Goal: Task Accomplishment & Management: Use online tool/utility

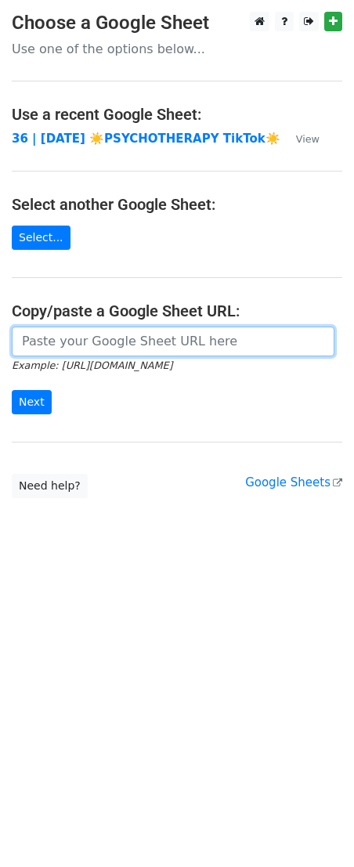
click at [123, 334] on input "url" at bounding box center [173, 342] width 323 height 30
paste input "[URL][DOMAIN_NAME]"
type input "[URL][DOMAIN_NAME]"
click at [12, 390] on input "Next" at bounding box center [32, 402] width 40 height 24
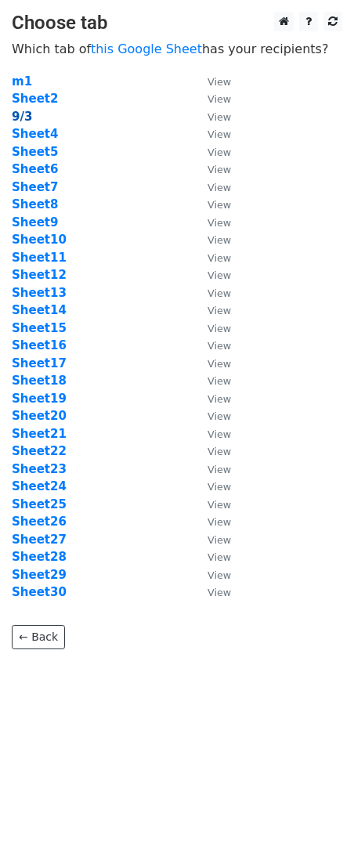
click at [18, 119] on strong "9/3" at bounding box center [22, 117] width 20 height 14
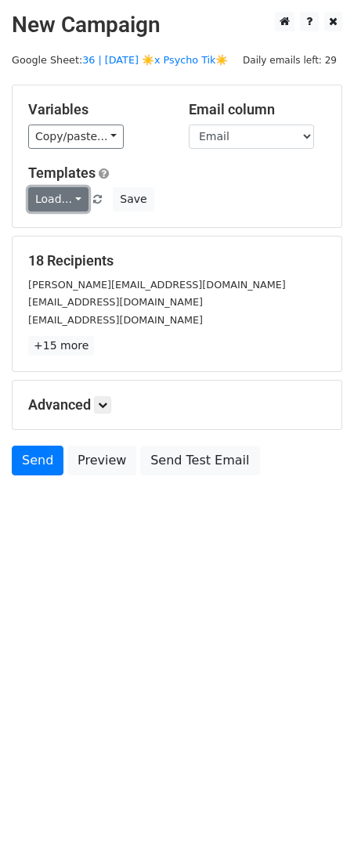
click at [59, 199] on link "Load..." at bounding box center [58, 199] width 60 height 24
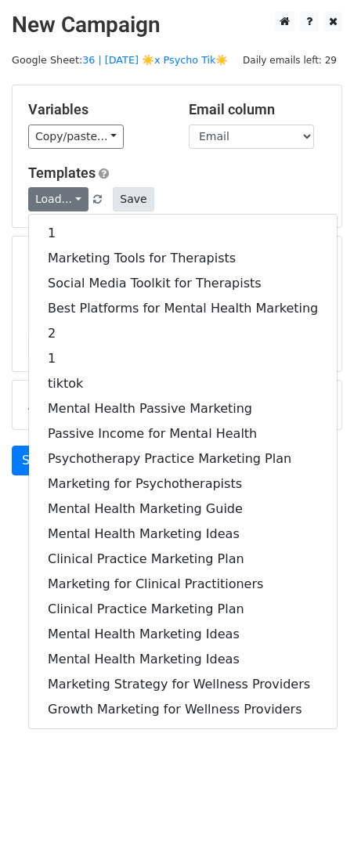
click at [128, 197] on button "Save" at bounding box center [133, 199] width 41 height 24
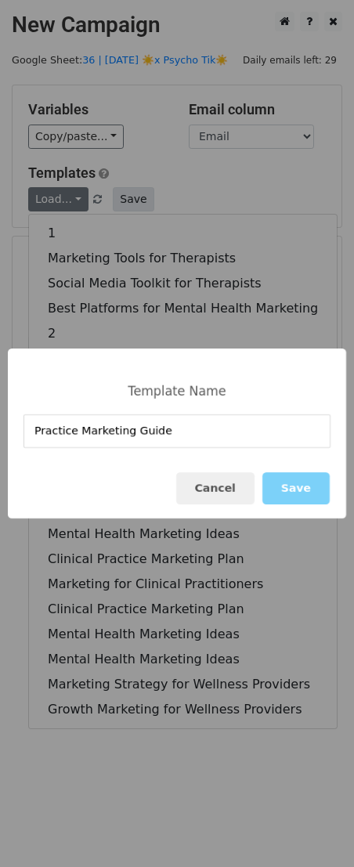
type input "Practice Marketing Guide"
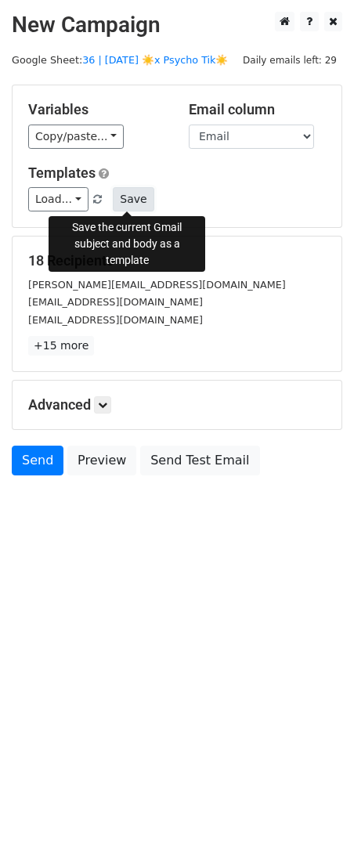
click at [124, 204] on button "Save" at bounding box center [133, 199] width 41 height 24
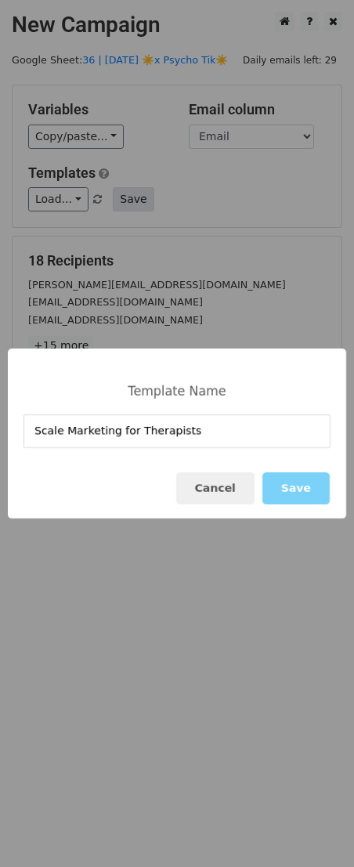
type input "Scale Marketing for Therapists"
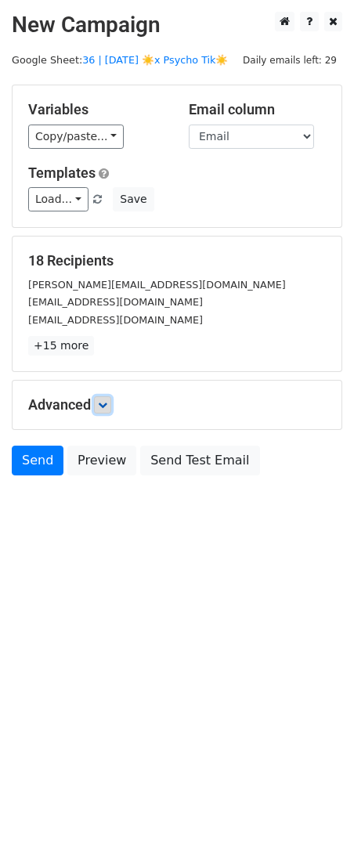
click at [107, 405] on icon at bounding box center [102, 404] width 9 height 9
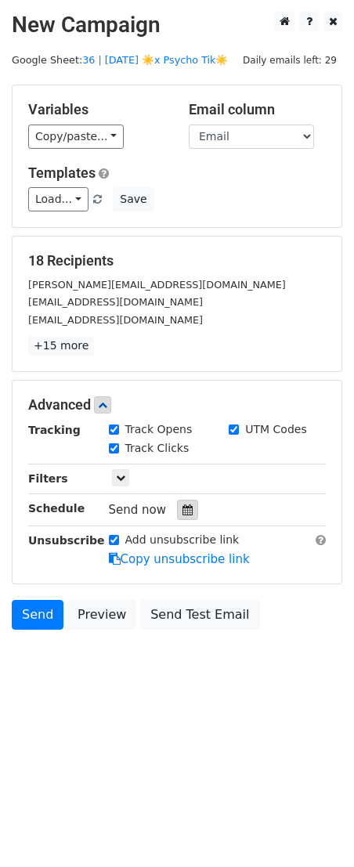
click at [177, 515] on div at bounding box center [187, 510] width 21 height 20
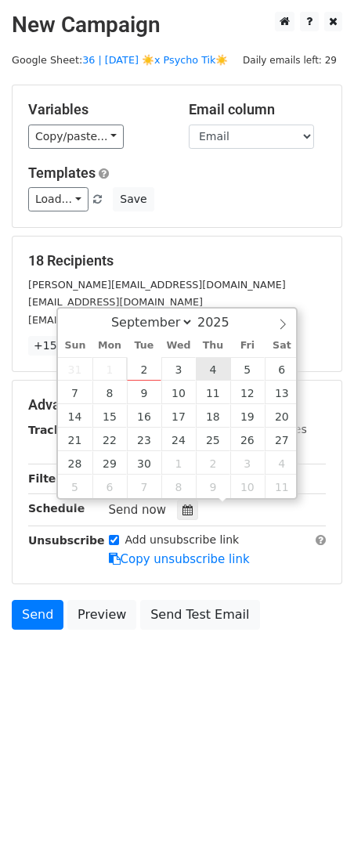
type input "2025-09-04 12:00"
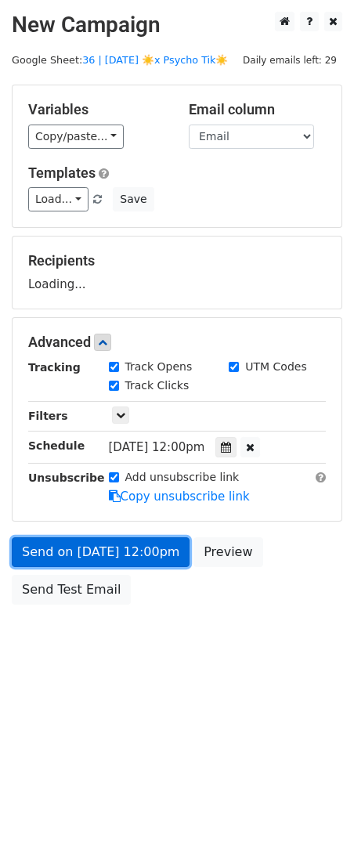
click at [127, 543] on link "Send on Sep 4 at 12:00pm" at bounding box center [101, 552] width 178 height 30
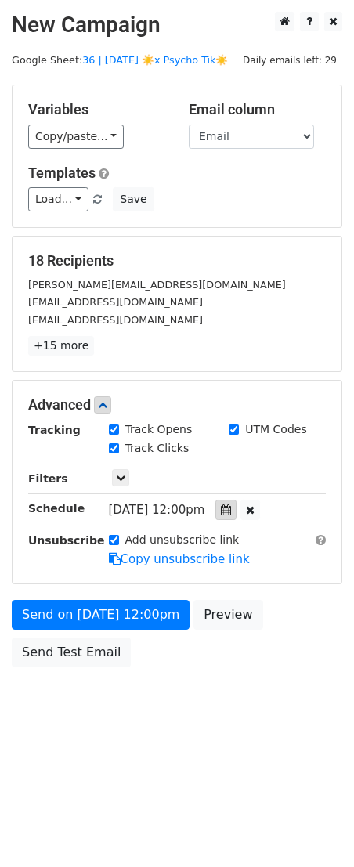
click at [230, 514] on div at bounding box center [225, 510] width 21 height 20
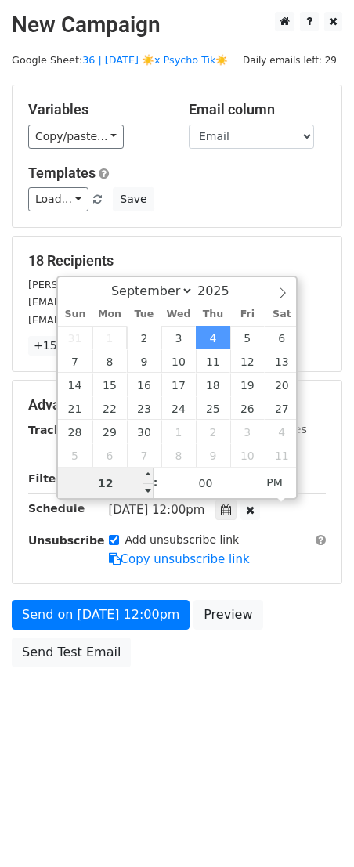
click at [122, 480] on input "12" at bounding box center [106, 482] width 96 height 31
type input "7"
type input "2025-09-04 07:00"
type input "07"
click at [283, 480] on span "AM" at bounding box center [274, 482] width 43 height 31
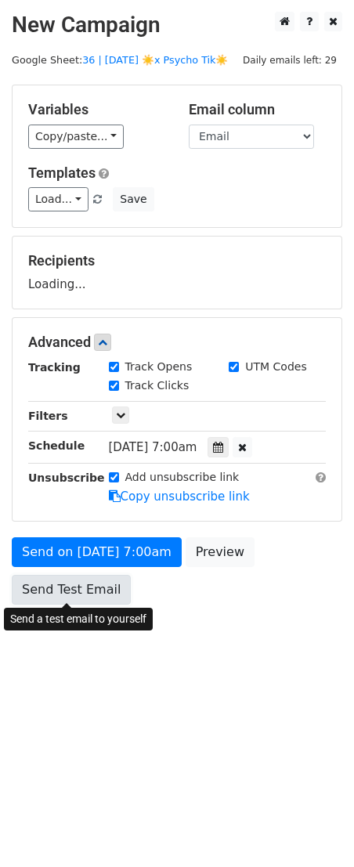
click at [101, 594] on link "Send Test Email" at bounding box center [71, 590] width 119 height 30
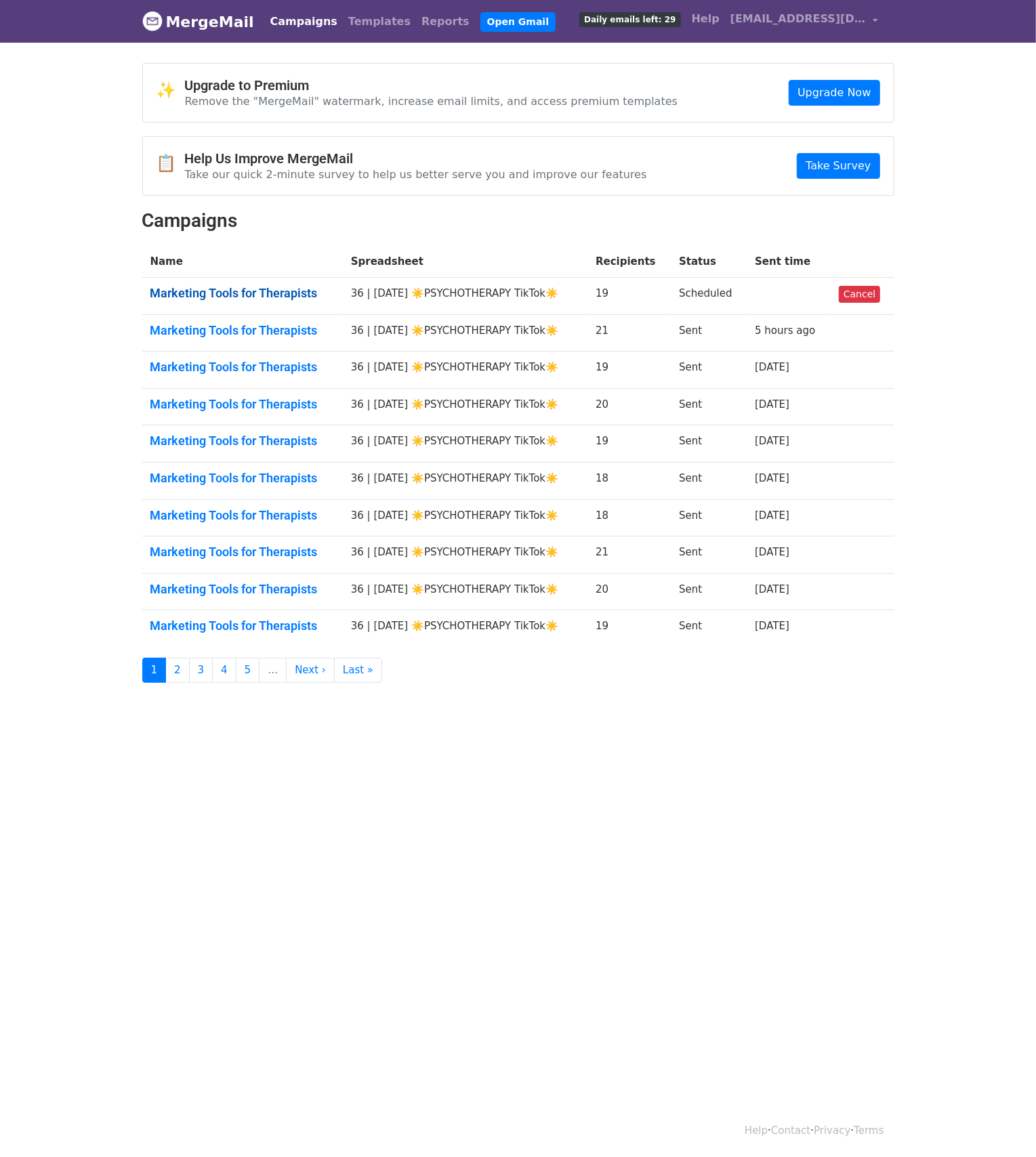
click at [241, 297] on link "Marketing Tools for Therapists" at bounding box center [242, 292] width 184 height 15
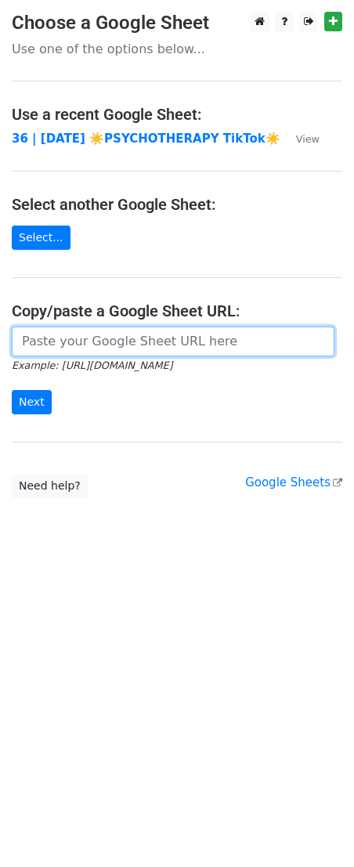
click at [150, 330] on input "url" at bounding box center [173, 342] width 323 height 30
paste input "https://docs.google.com/spreadsheets/d/18Ul61zbiuwEGUq1hw-KlEiV-Hvoev9P-PpOSYVN…"
type input "https://docs.google.com/spreadsheets/d/18Ul61zbiuwEGUq1hw-KlEiV-Hvoev9P-PpOSYVN…"
click at [12, 390] on input "Next" at bounding box center [32, 402] width 40 height 24
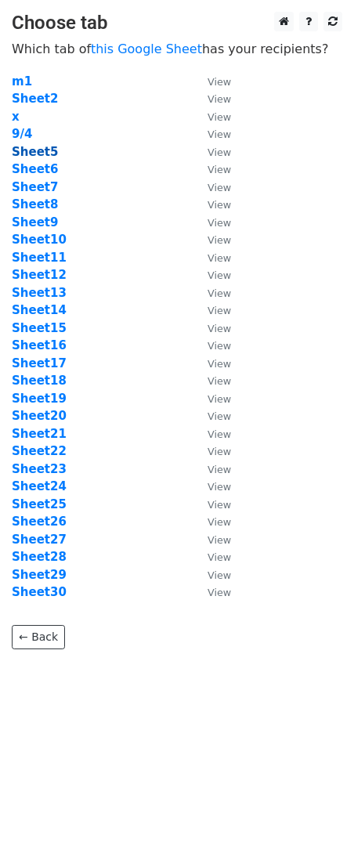
click at [36, 153] on strong "Sheet5" at bounding box center [35, 152] width 46 height 14
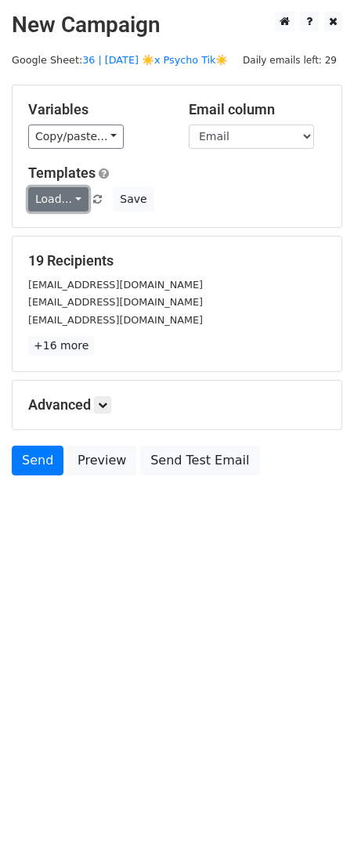
click at [70, 197] on link "Load..." at bounding box center [58, 199] width 60 height 24
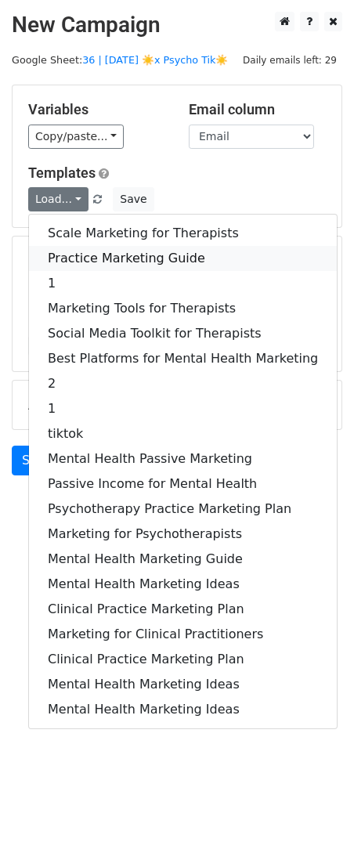
click at [74, 251] on link "Practice Marketing Guide" at bounding box center [183, 258] width 308 height 25
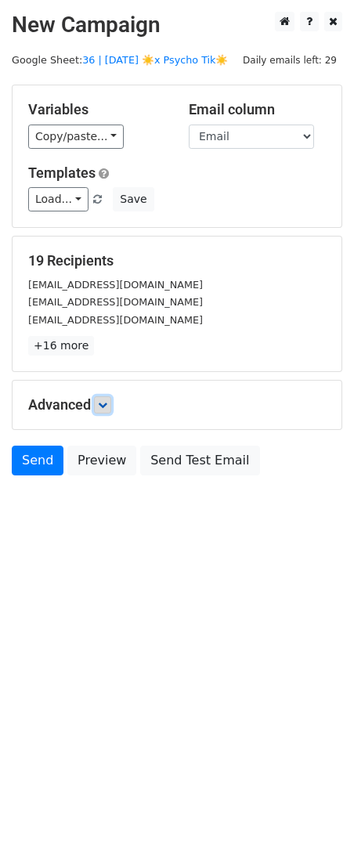
click at [104, 406] on icon at bounding box center [102, 404] width 9 height 9
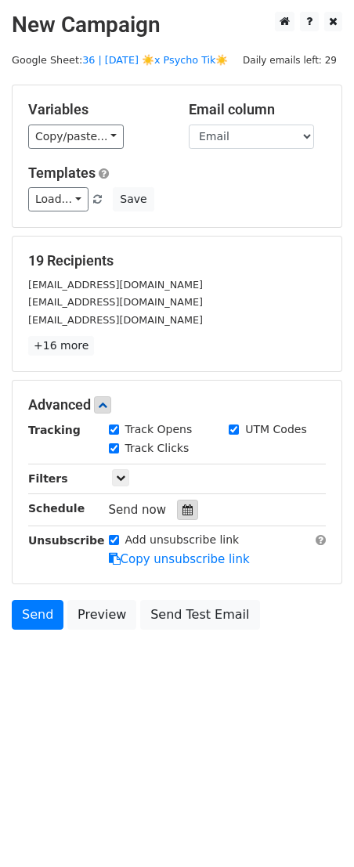
click at [182, 506] on icon at bounding box center [187, 509] width 10 height 11
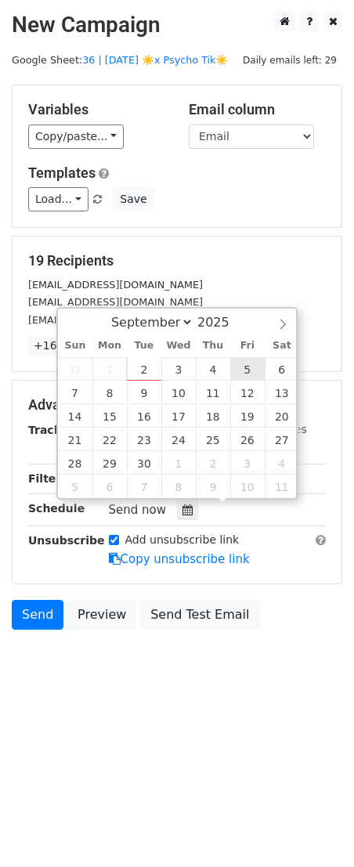
type input "[DATE] 12:00"
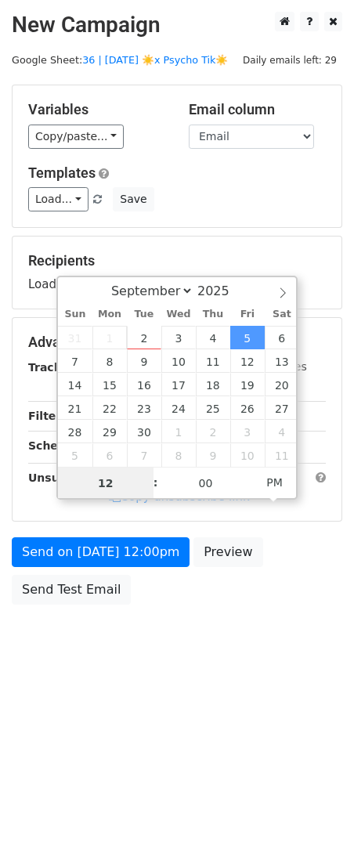
type input "7"
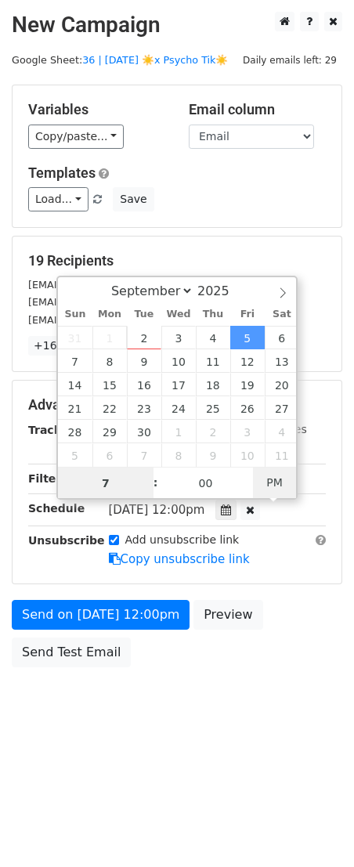
type input "[DATE] 07:00"
type input "07"
click at [265, 478] on span "PM" at bounding box center [274, 482] width 43 height 31
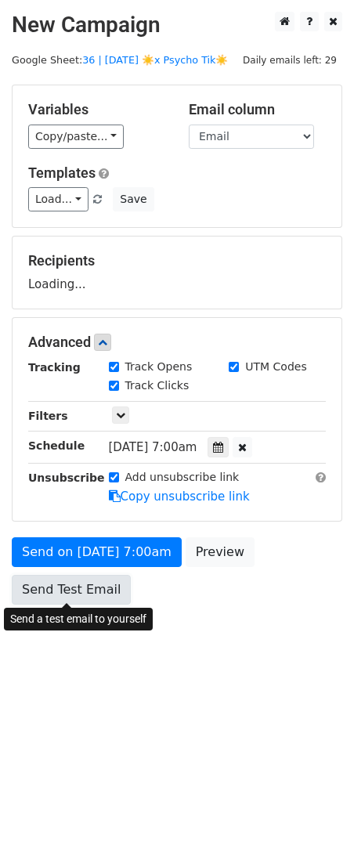
click at [86, 594] on link "Send Test Email" at bounding box center [71, 590] width 119 height 30
